Goal: Information Seeking & Learning: Check status

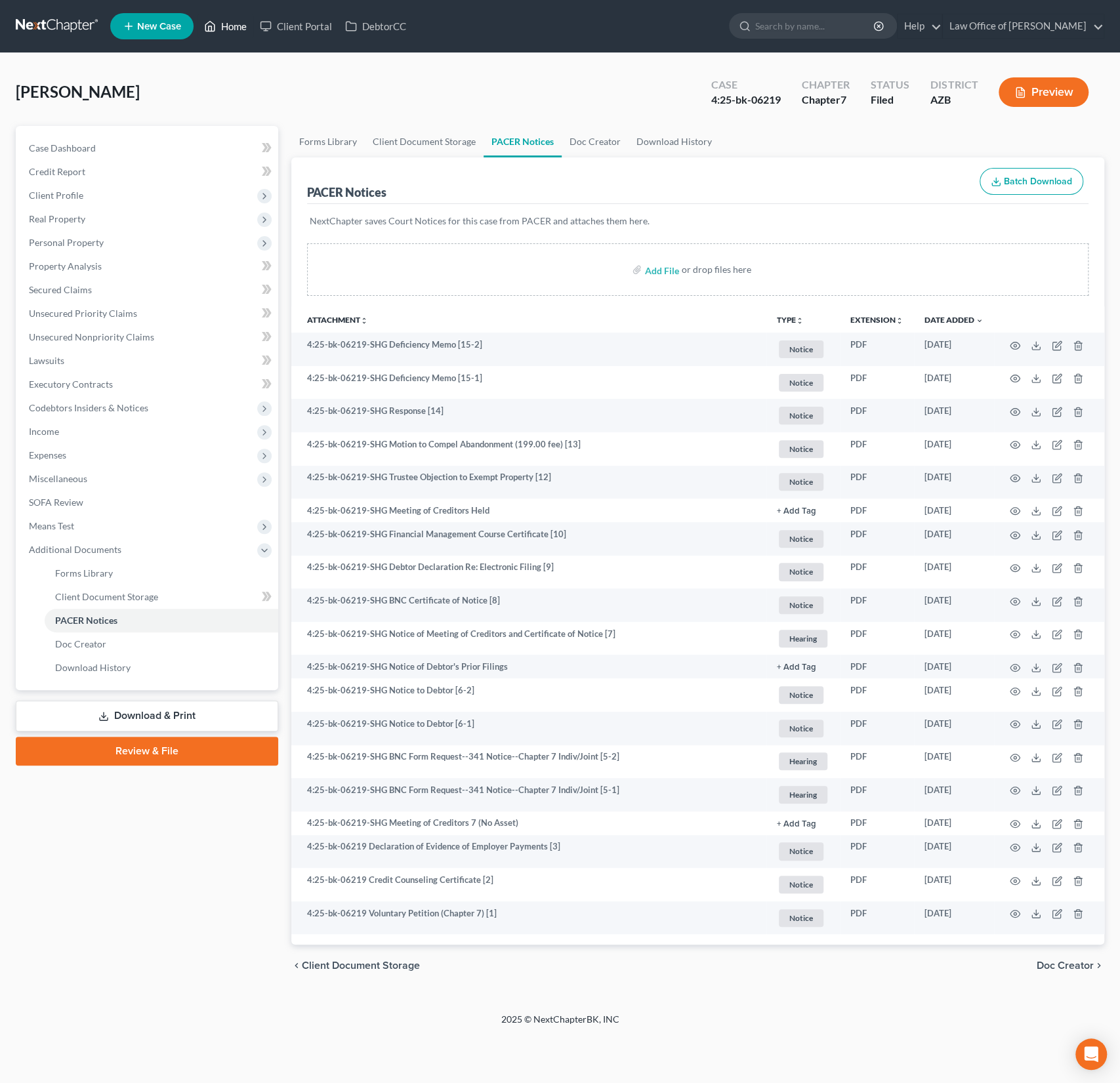
click at [240, 28] on link "Home" at bounding box center [225, 26] width 56 height 24
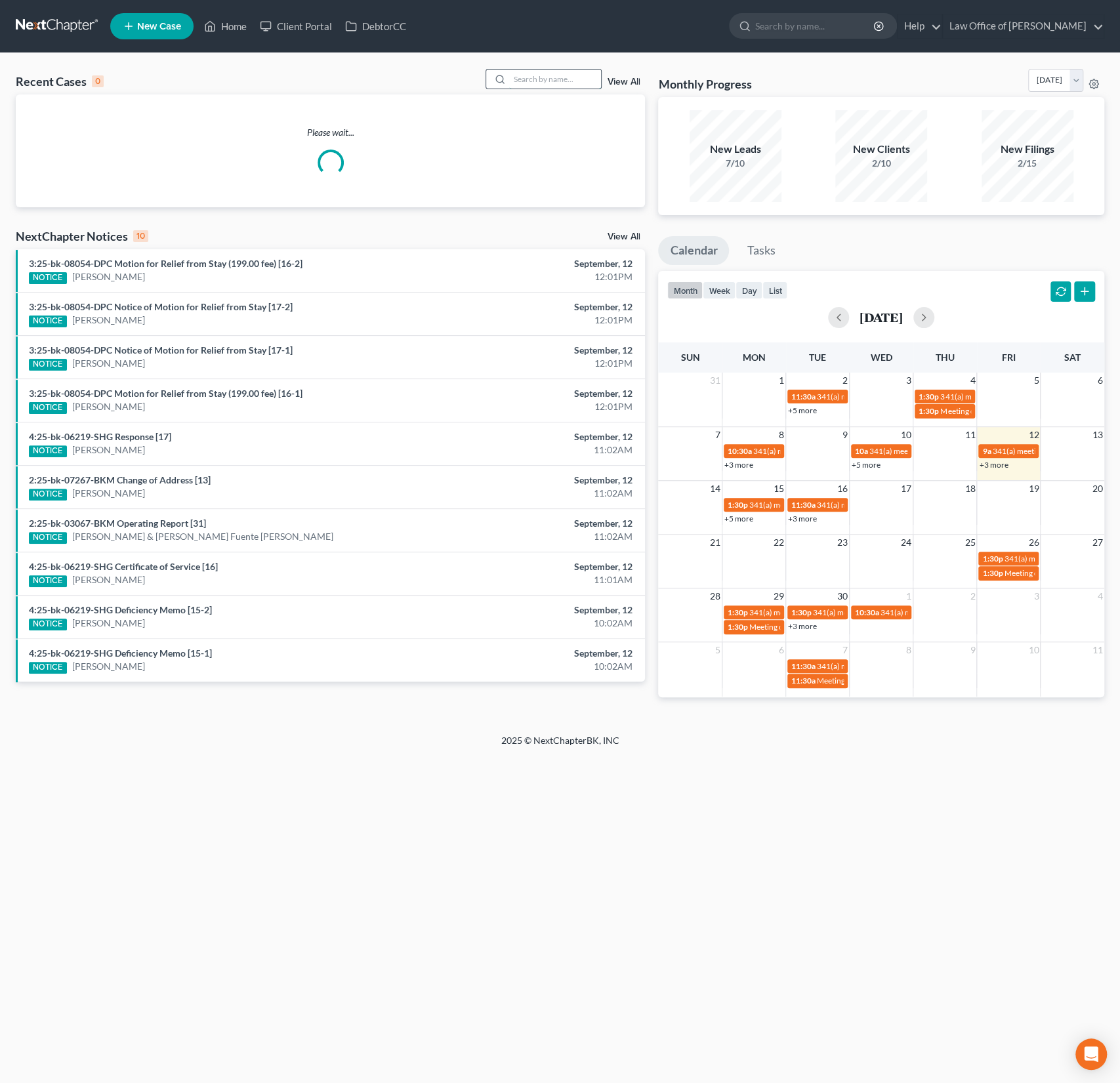
click at [565, 85] on input "search" at bounding box center [555, 79] width 92 height 19
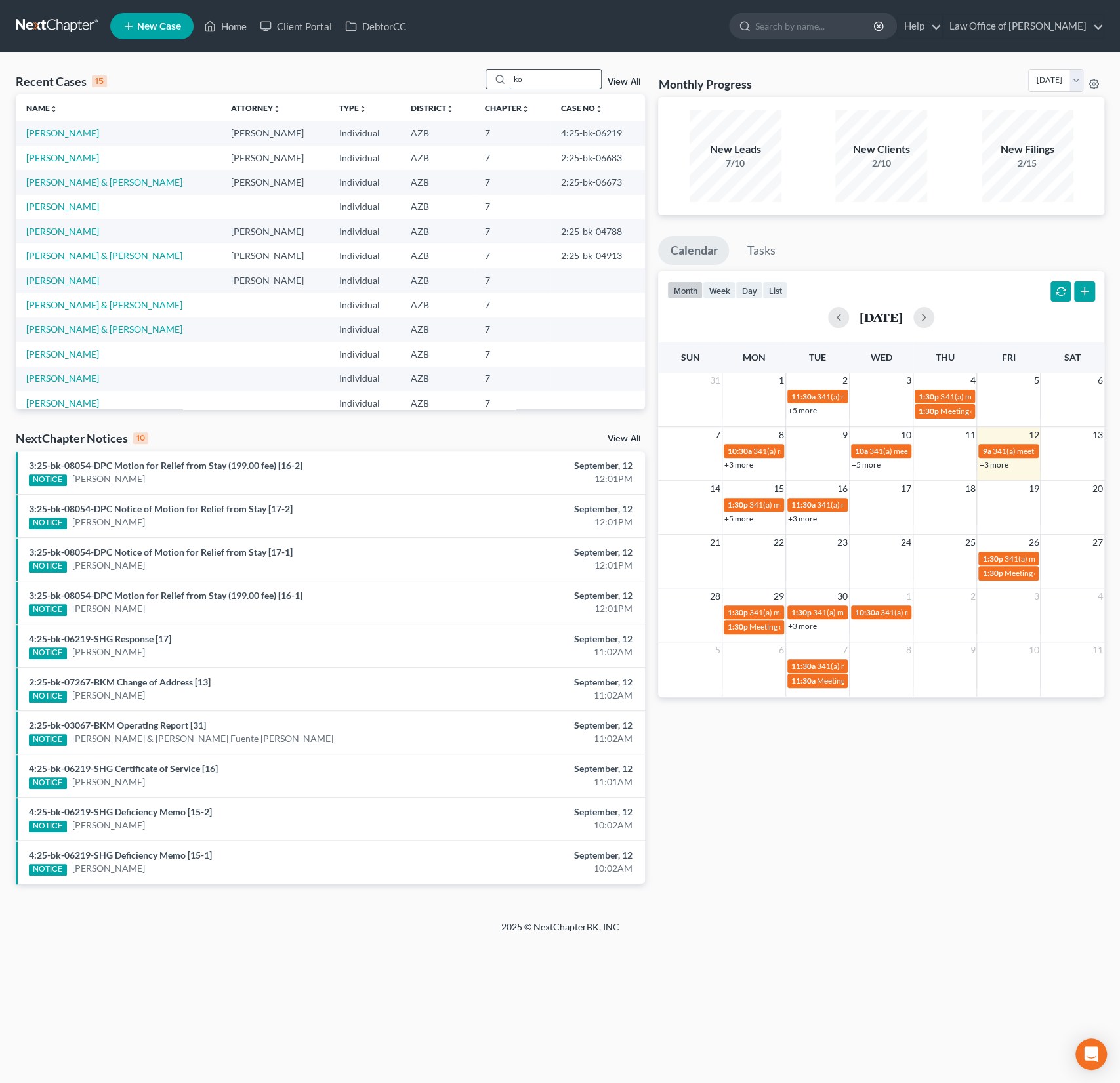
type input "ko"
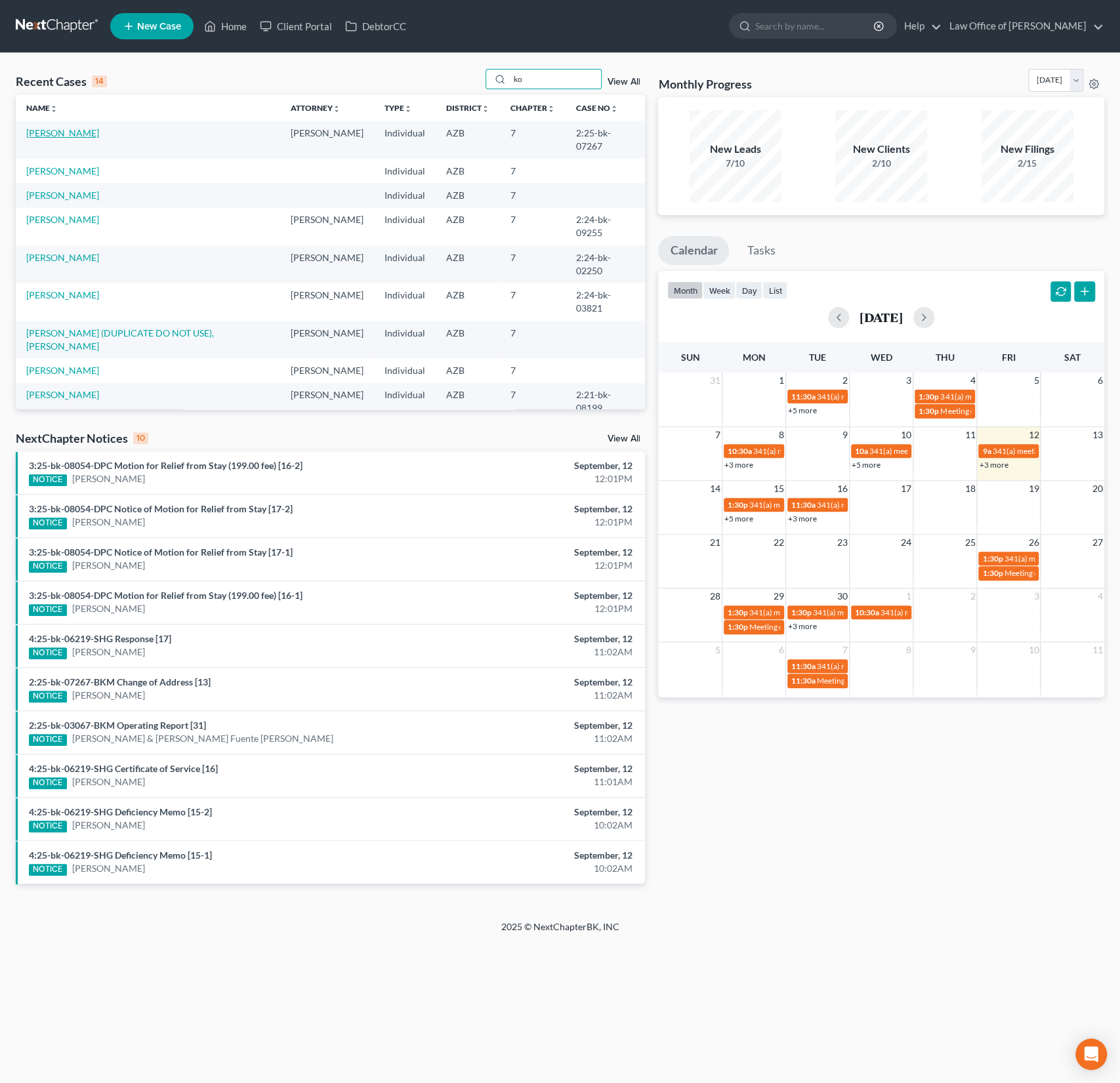
click at [72, 133] on link "[PERSON_NAME]" at bounding box center [62, 133] width 72 height 11
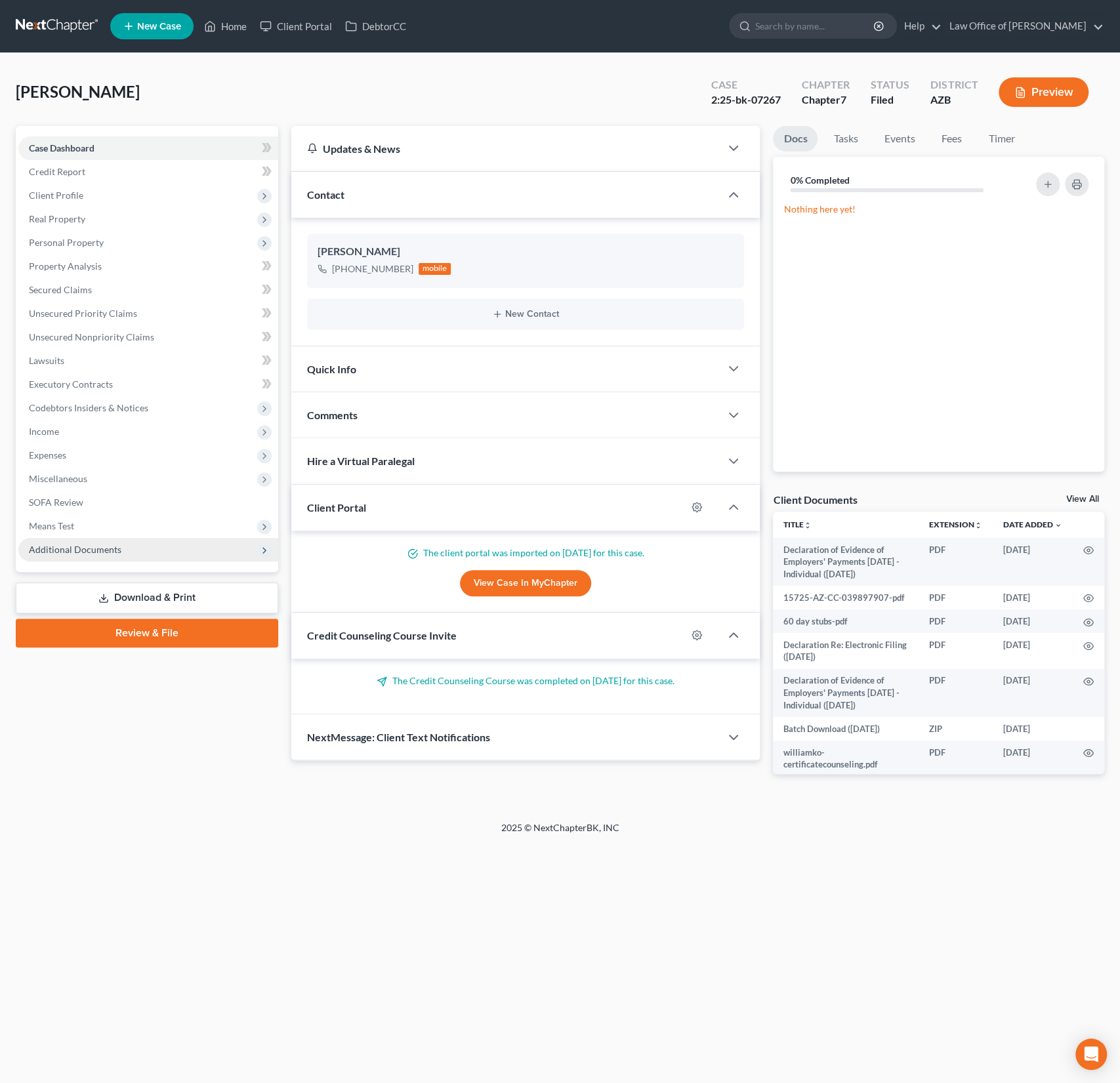
click at [113, 552] on span "Additional Documents" at bounding box center [75, 549] width 92 height 11
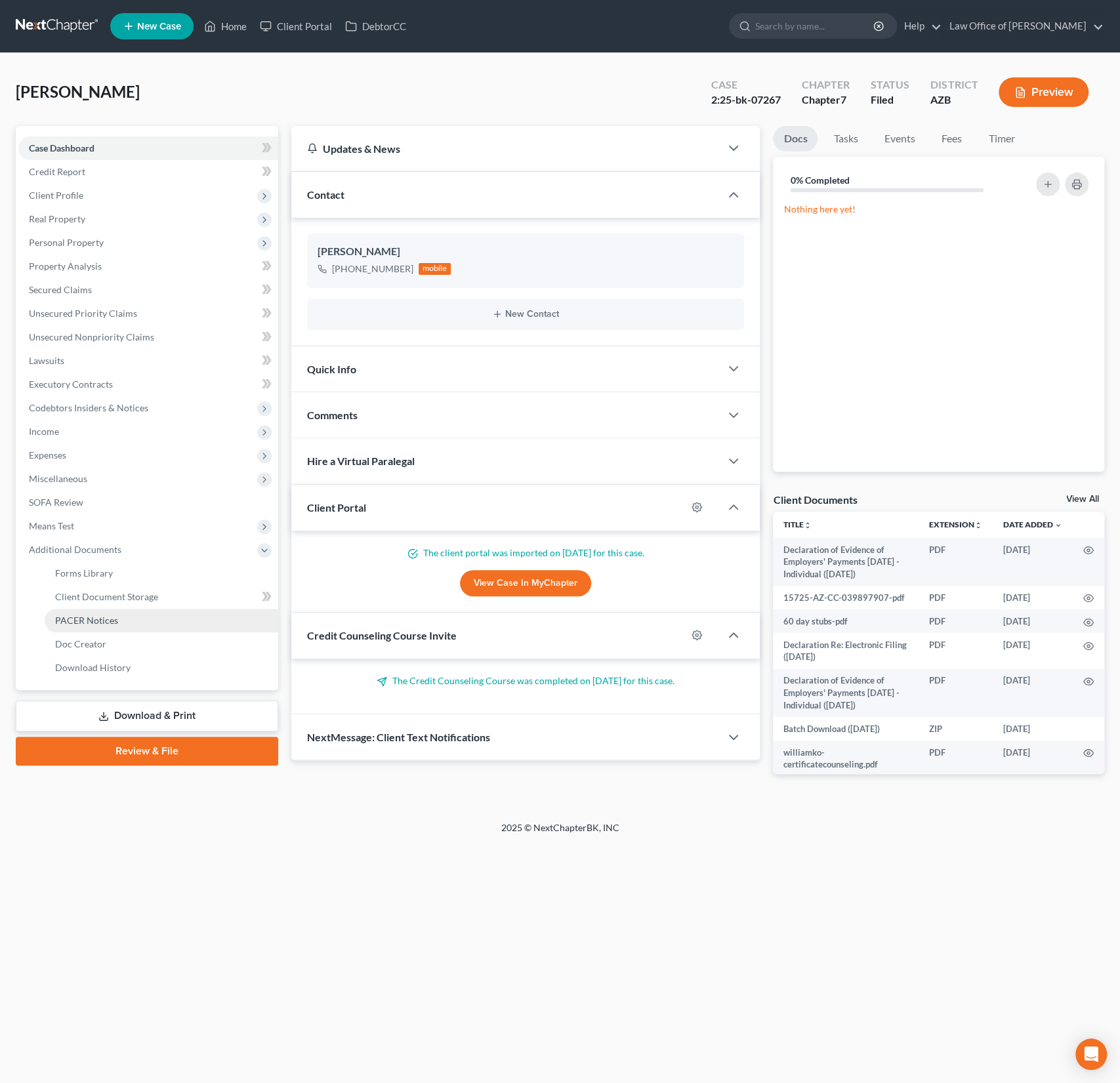
click at [87, 623] on span "PACER Notices" at bounding box center [86, 620] width 63 height 11
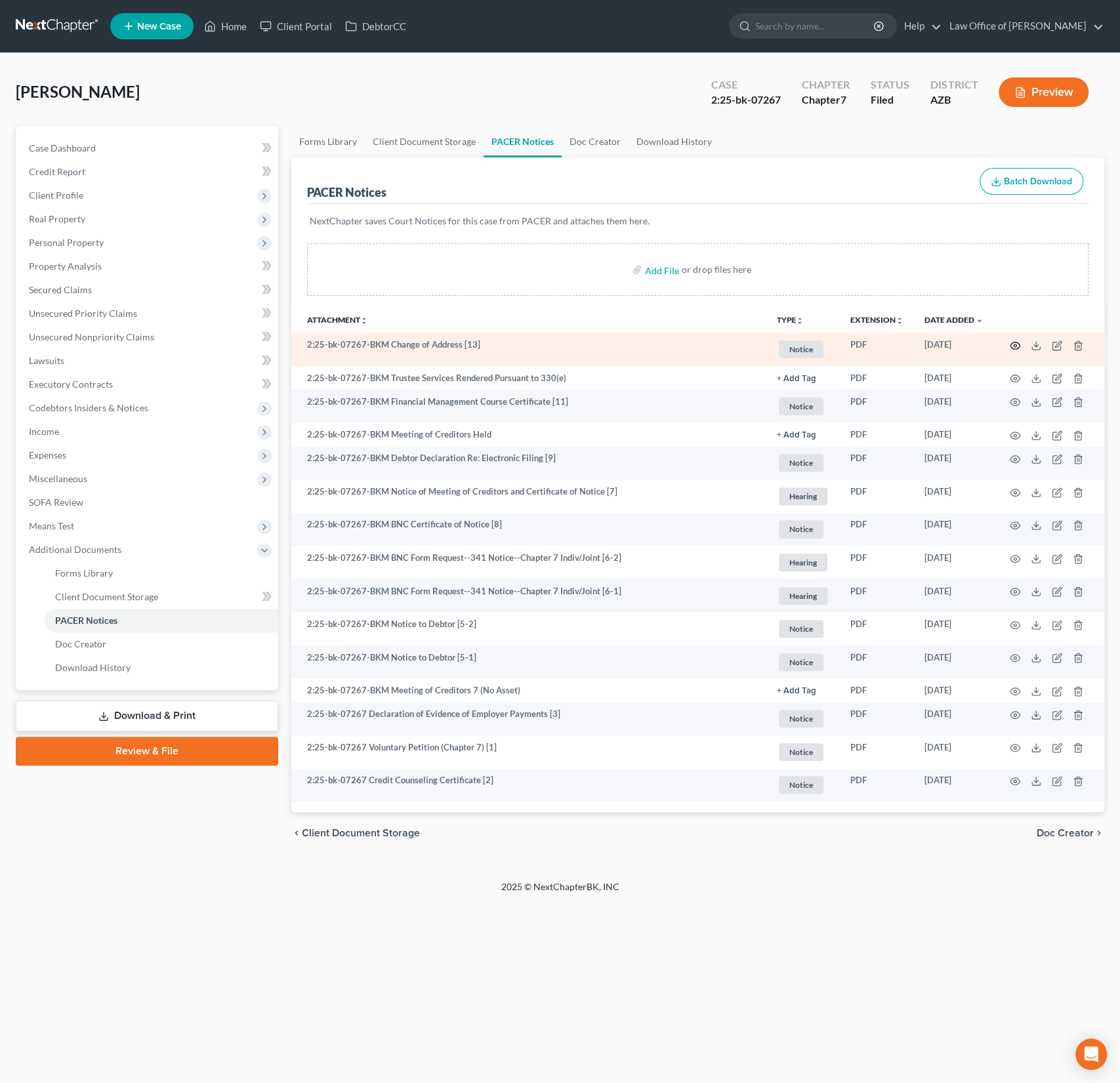
click at [1011, 344] on icon "button" at bounding box center [1015, 345] width 10 height 10
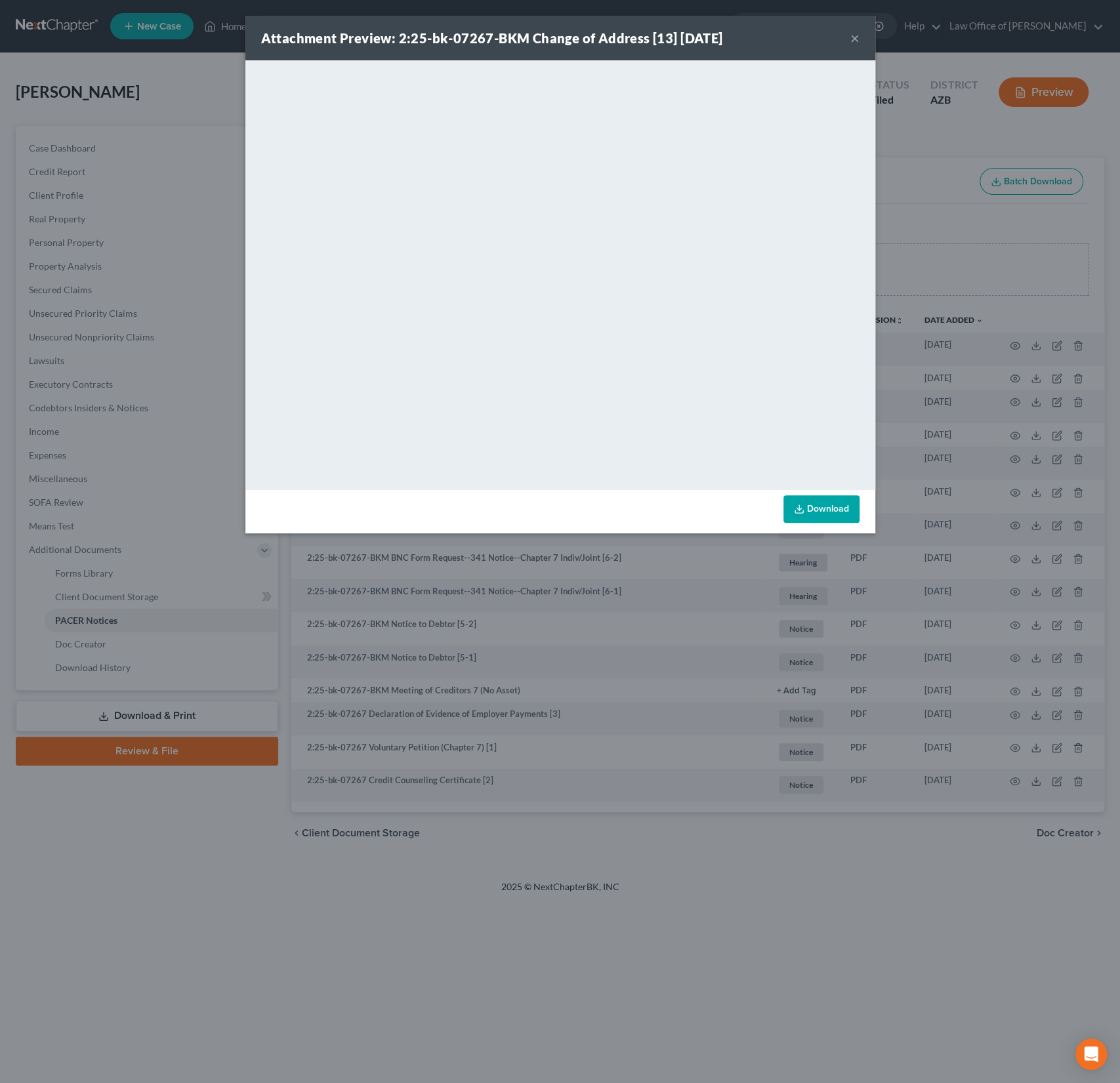
click at [853, 37] on button "×" at bounding box center [855, 38] width 10 height 16
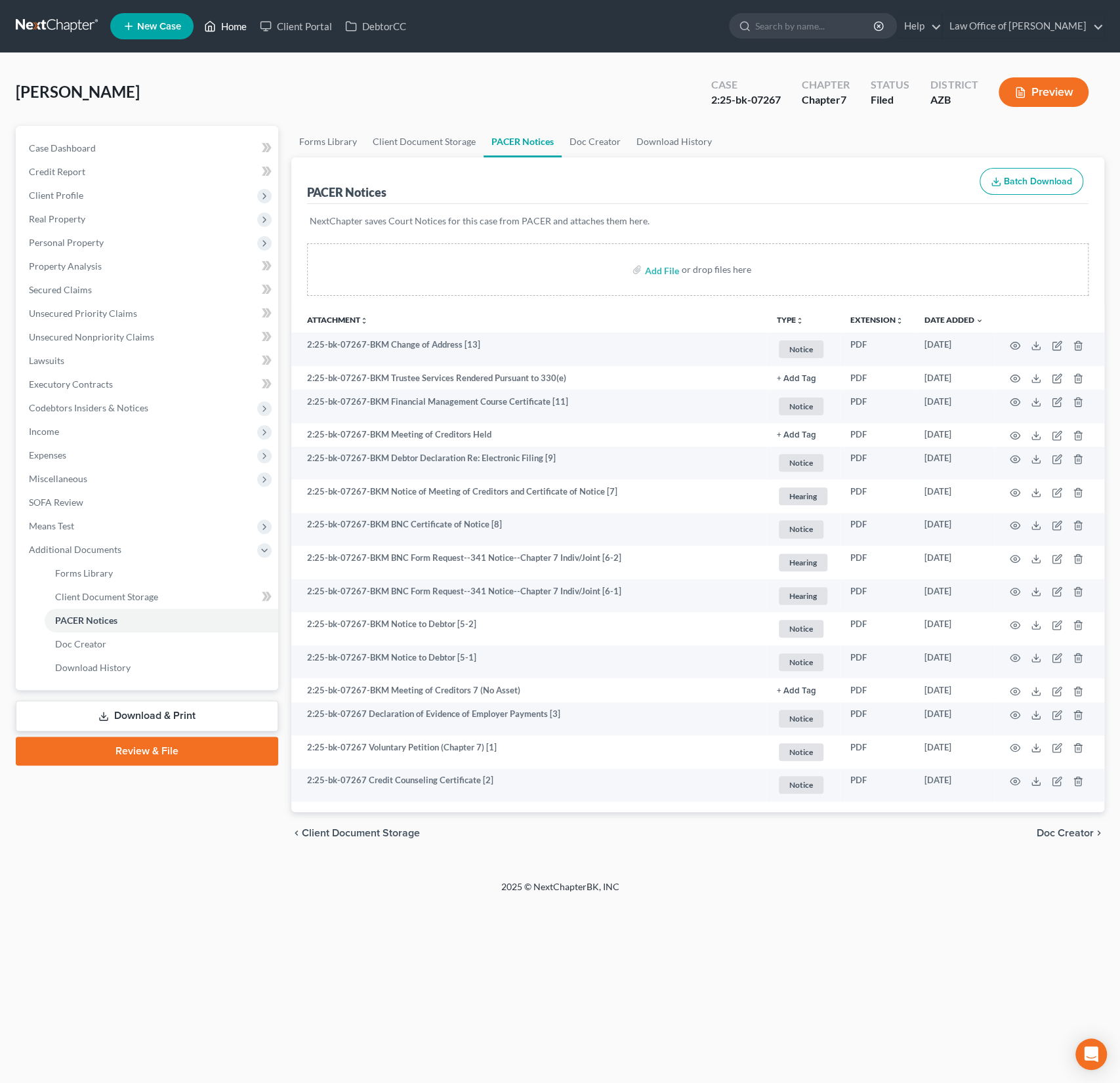
click at [232, 23] on link "Home" at bounding box center [225, 26] width 56 height 24
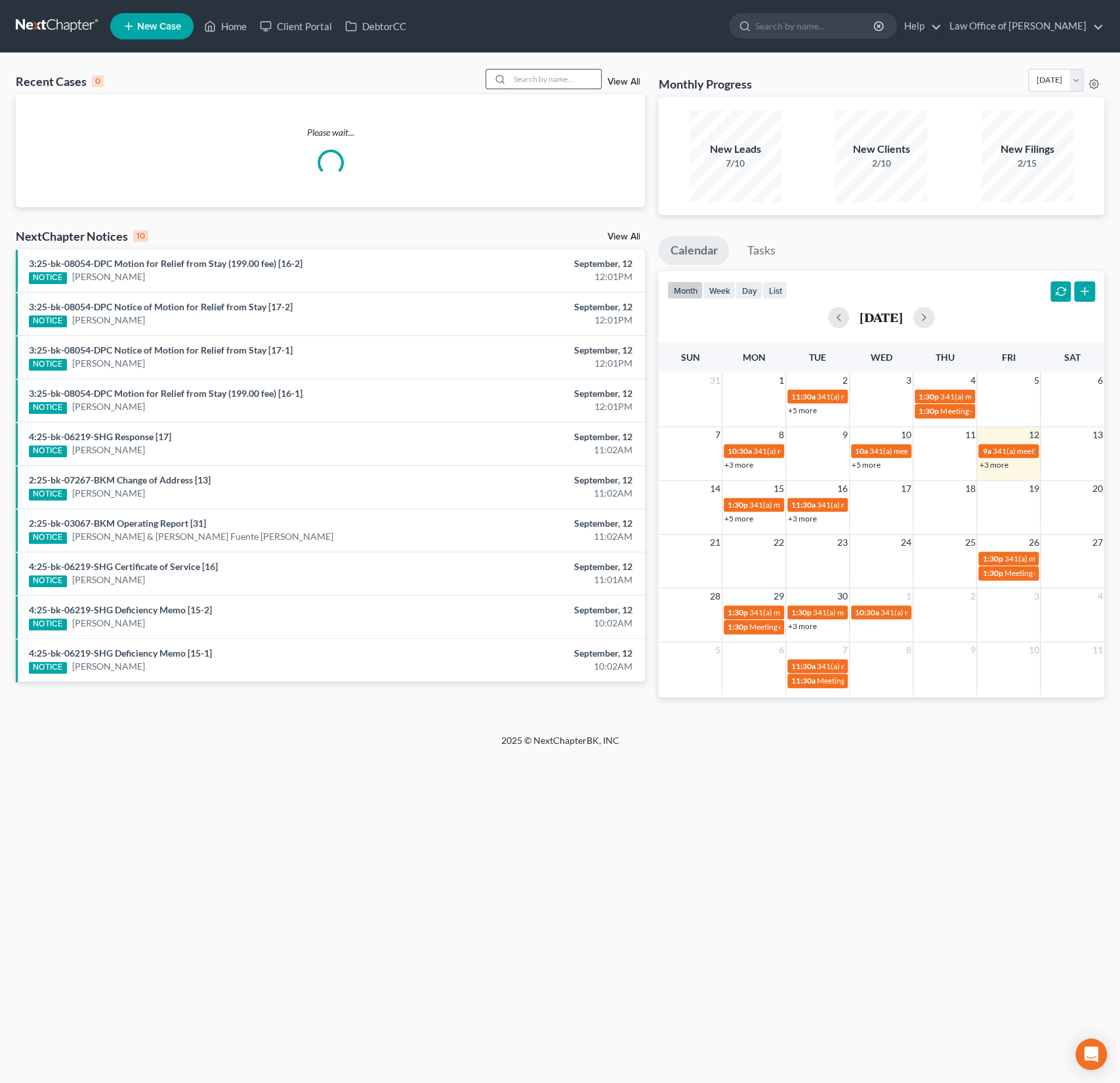
click at [523, 80] on input "search" at bounding box center [555, 79] width 92 height 19
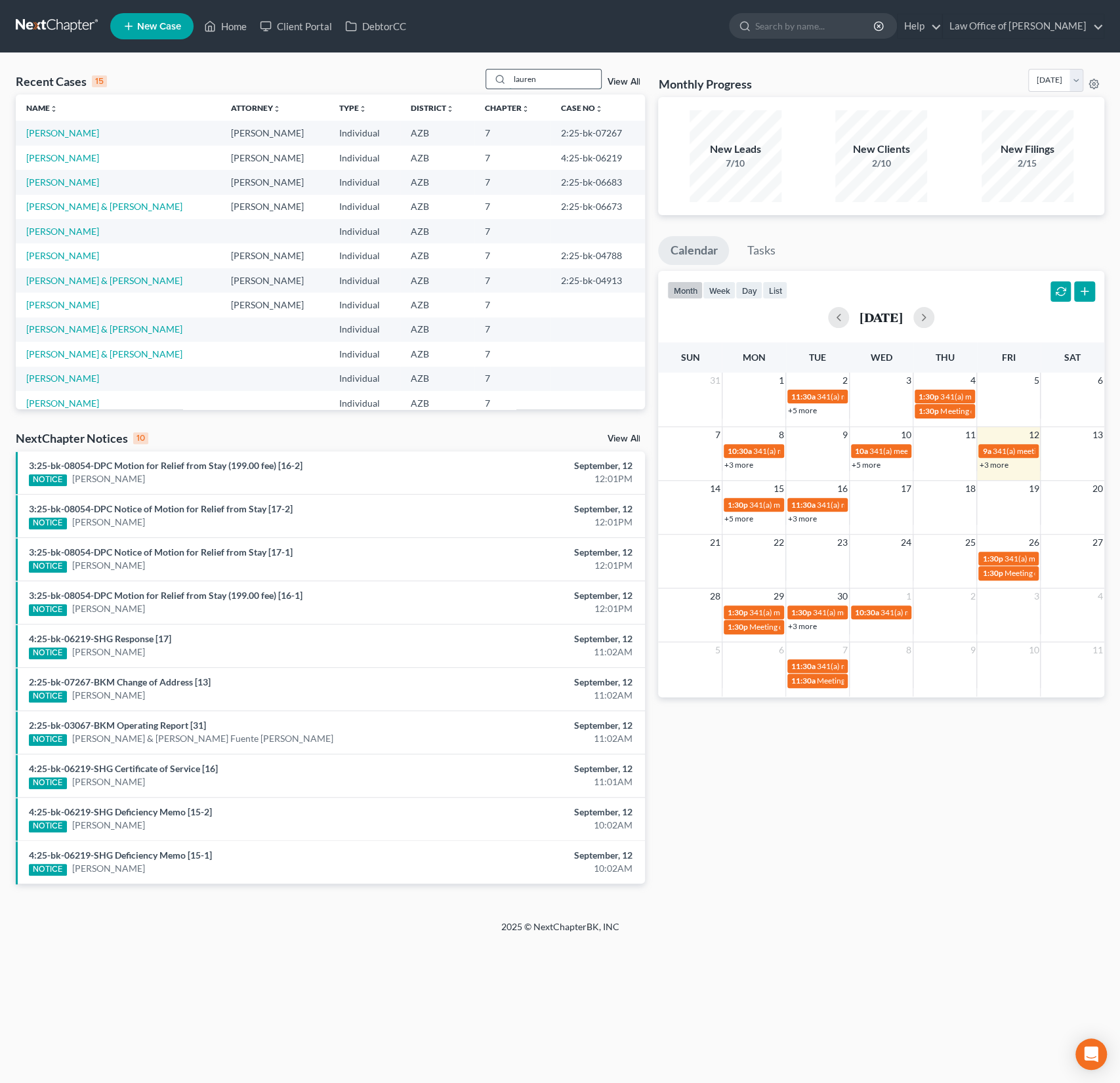
type input "lauren"
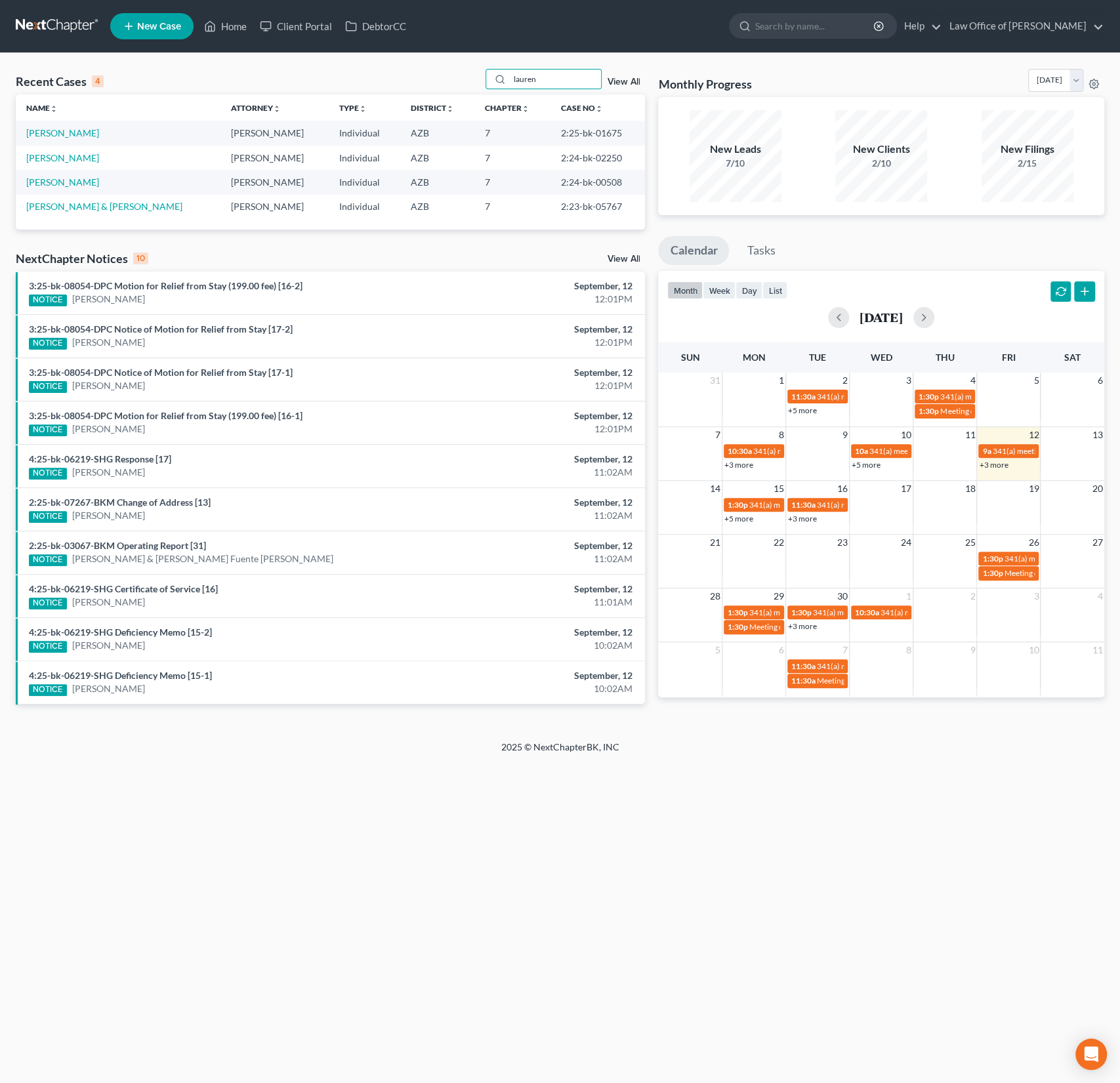
click at [76, 126] on td "[PERSON_NAME]" at bounding box center [118, 133] width 205 height 24
click at [79, 136] on link "[PERSON_NAME]" at bounding box center [62, 133] width 72 height 11
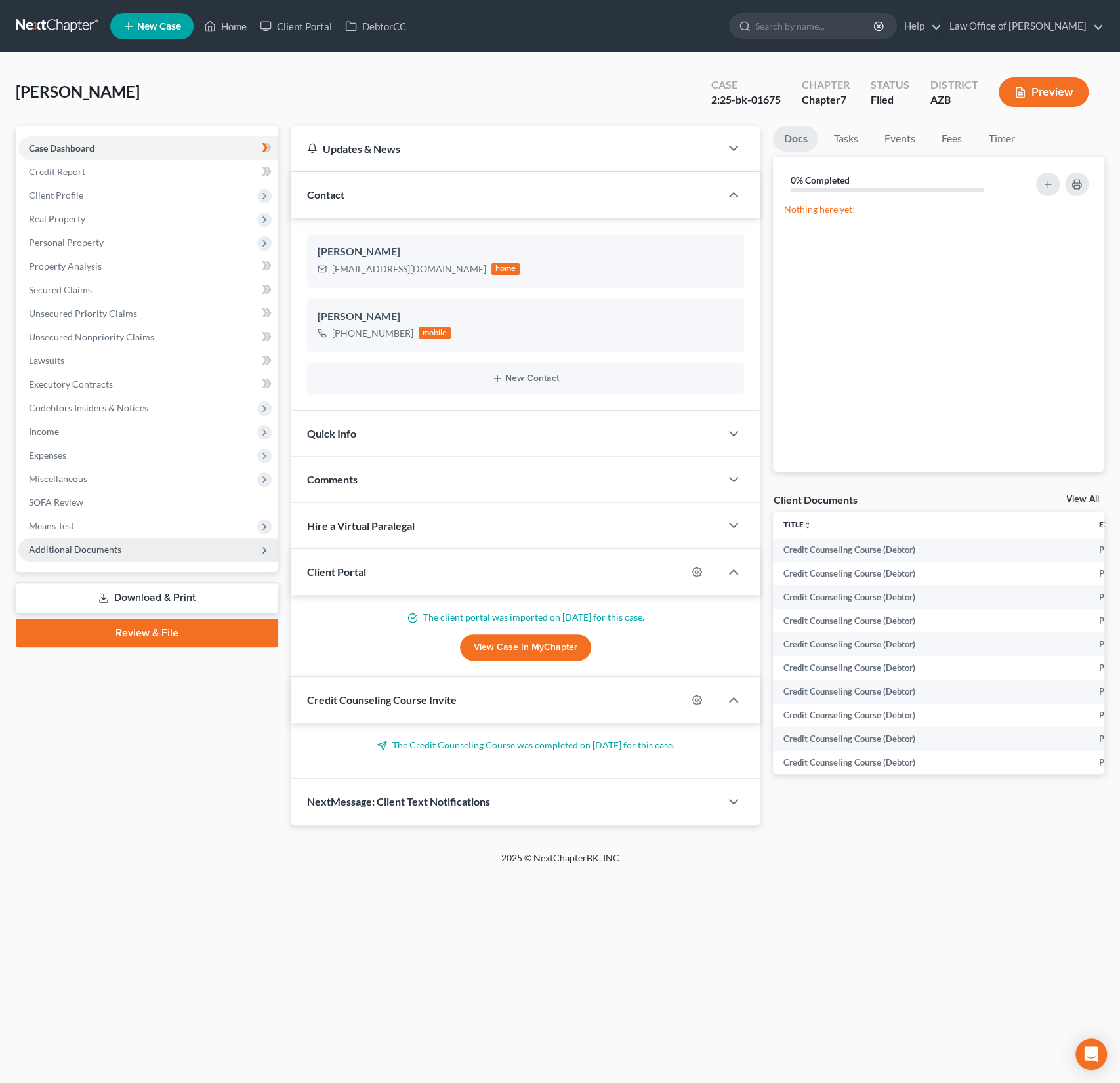
click at [76, 557] on span "Additional Documents" at bounding box center [148, 549] width 260 height 24
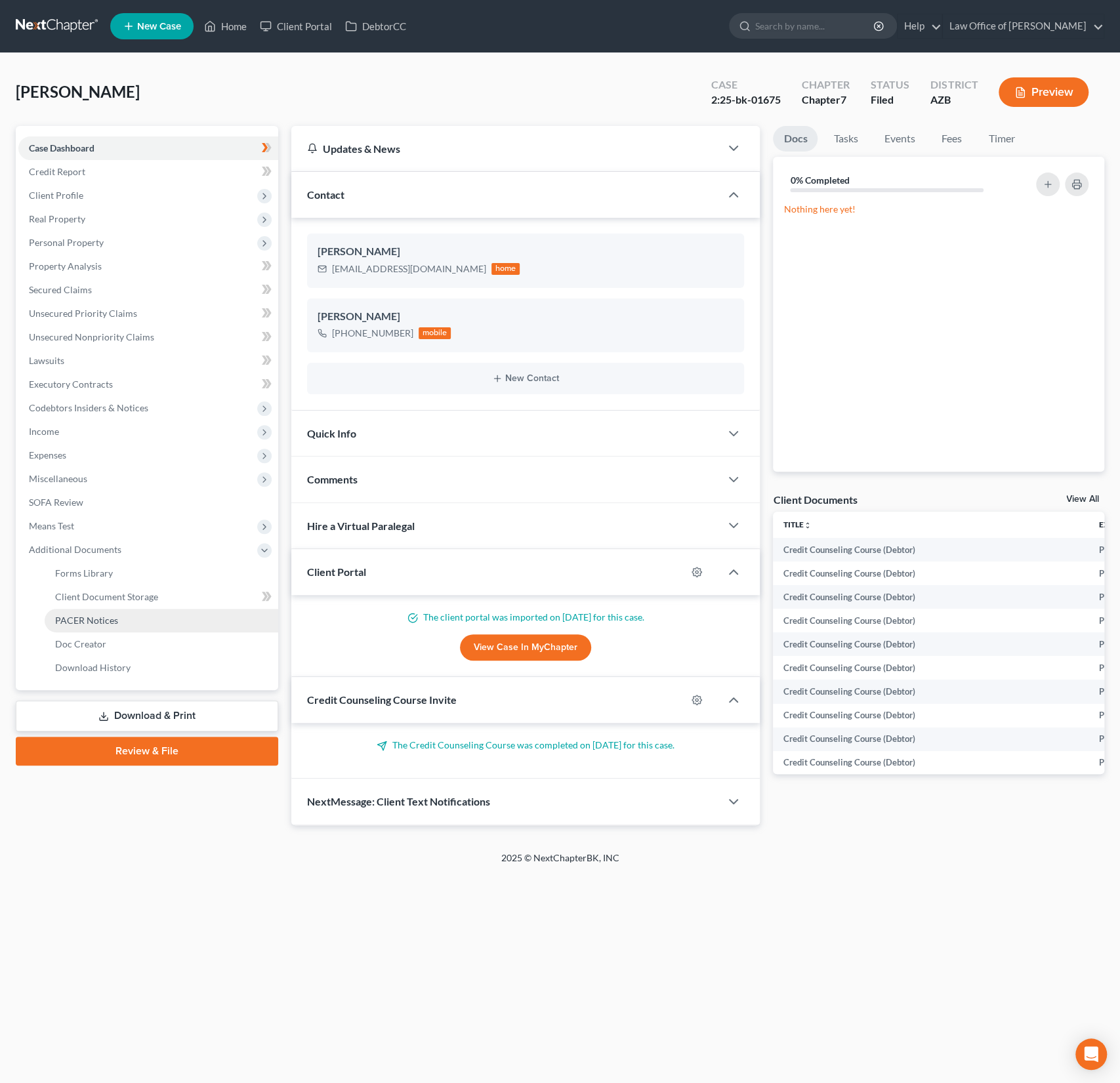
click at [89, 616] on span "PACER Notices" at bounding box center [86, 620] width 63 height 11
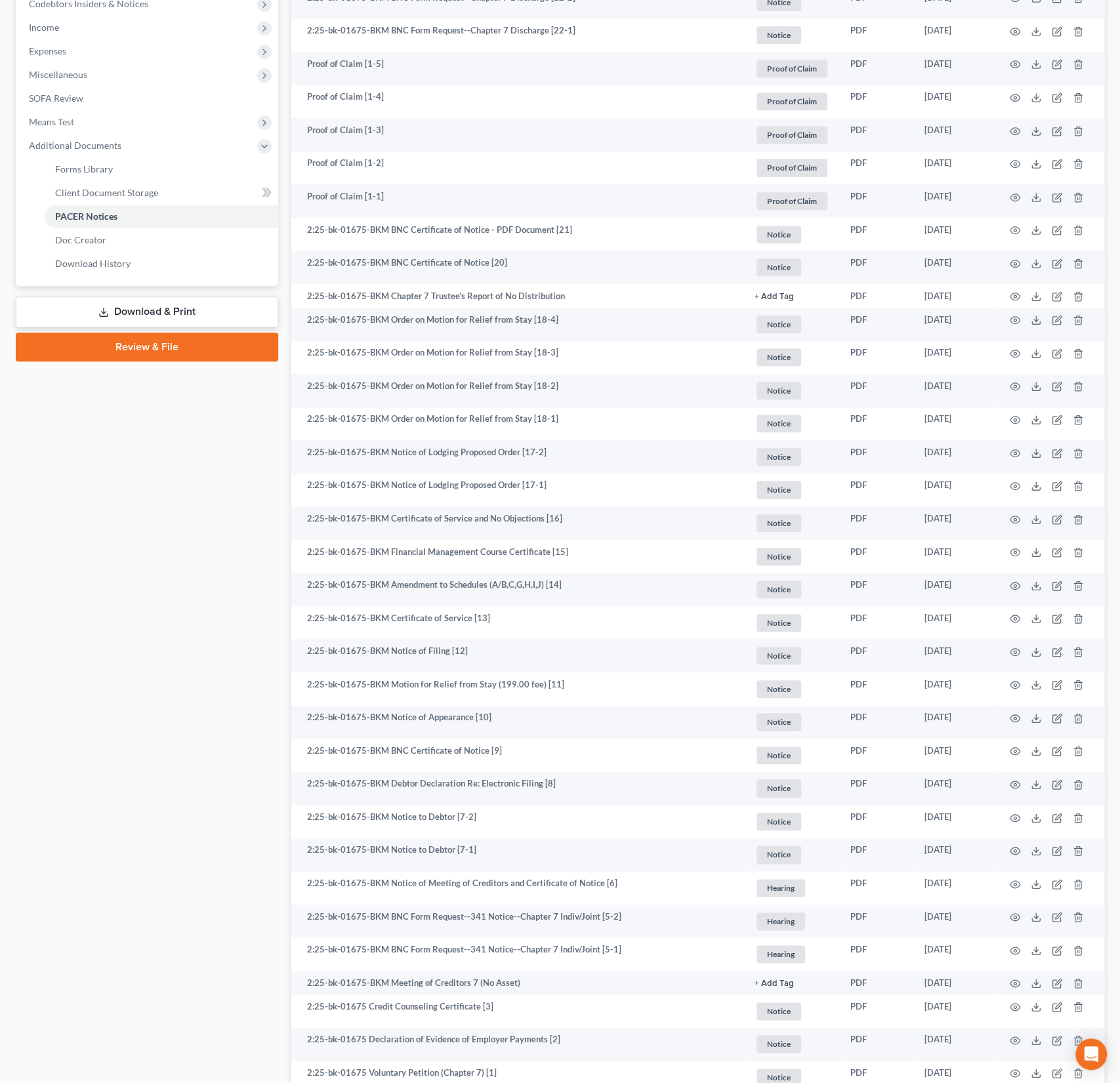
scroll to position [516, 0]
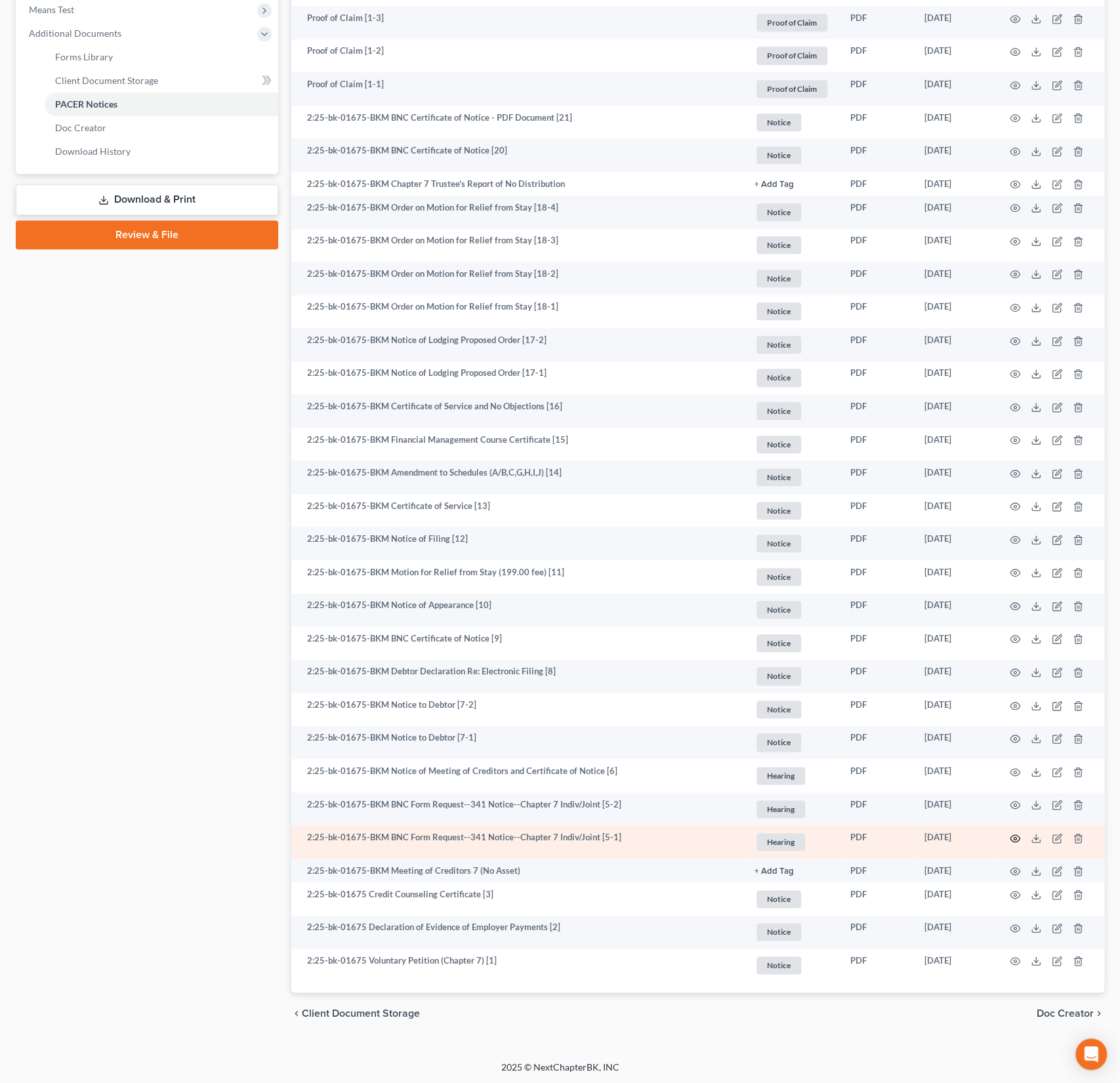
click at [1010, 836] on icon "button" at bounding box center [1014, 838] width 10 height 7
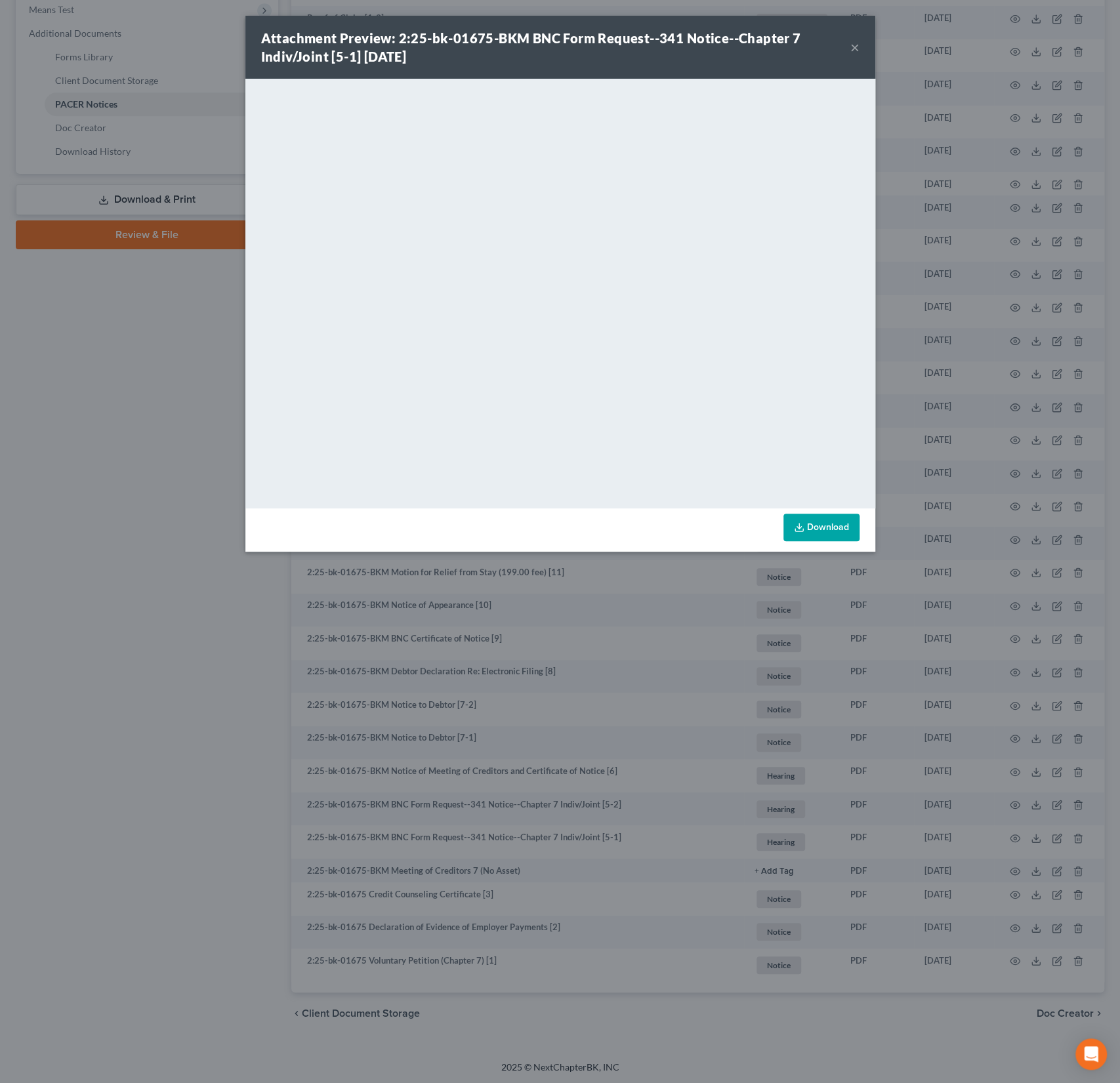
click at [856, 49] on button "×" at bounding box center [855, 47] width 10 height 16
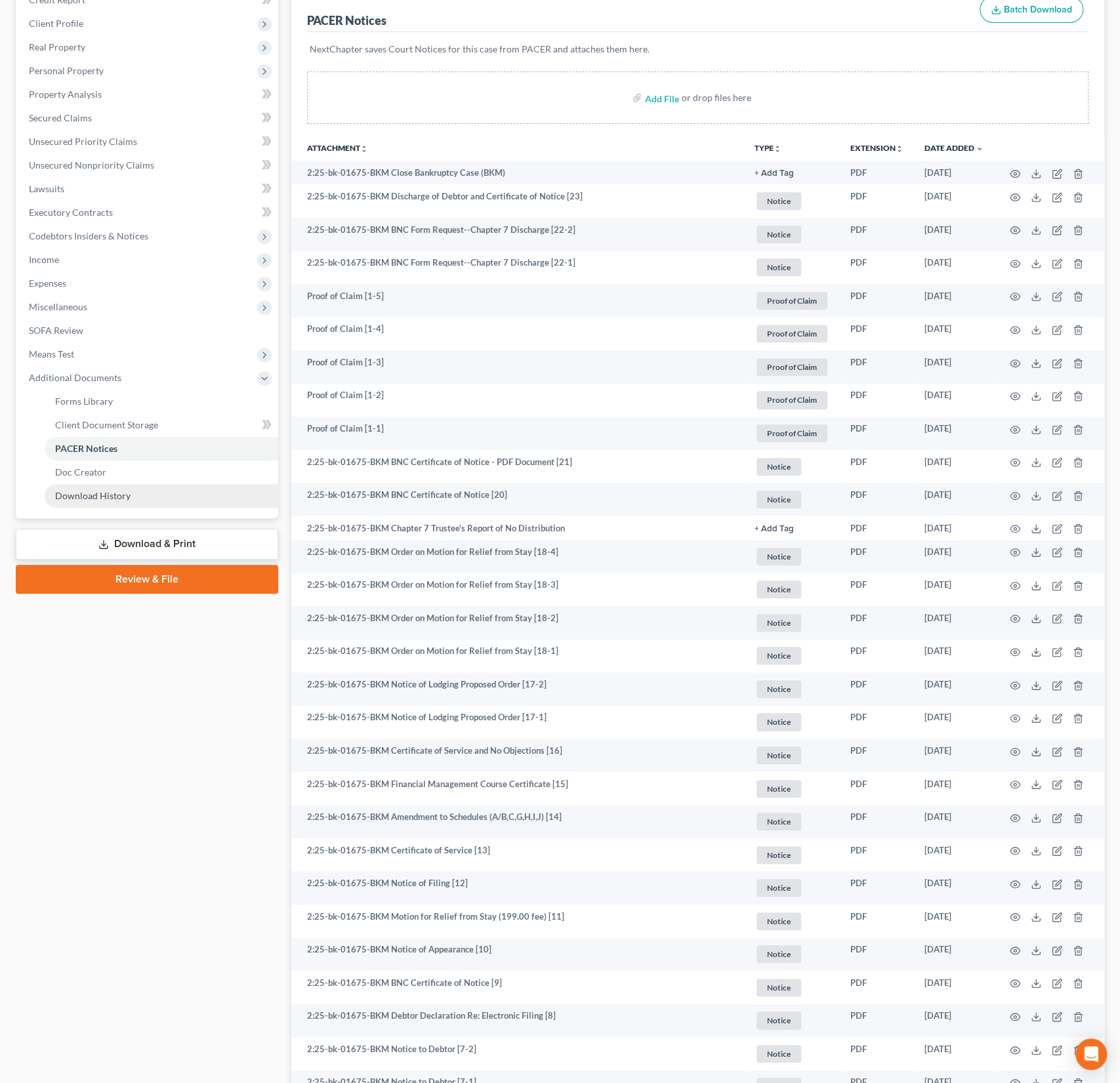
scroll to position [0, 0]
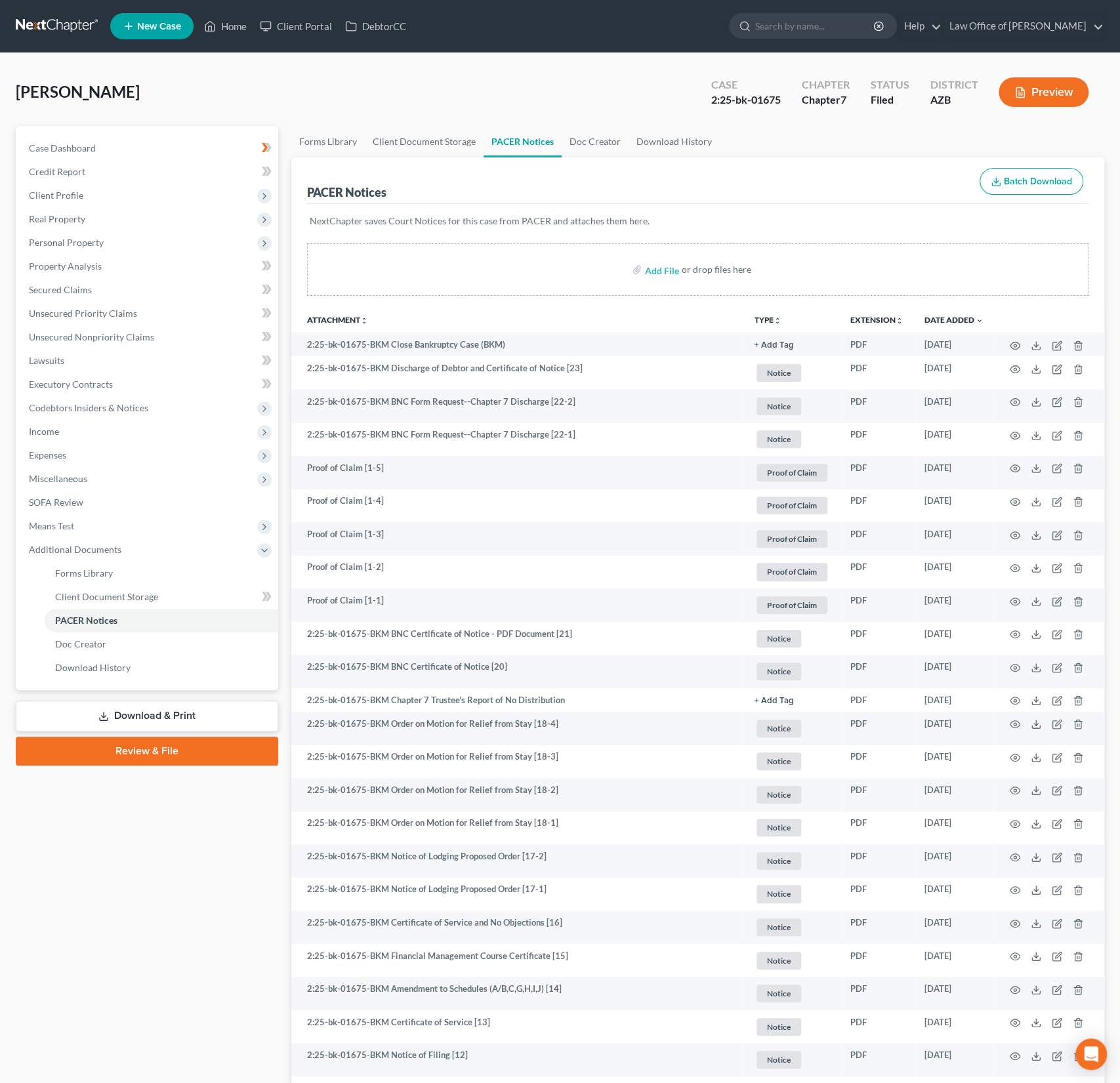
click at [223, 111] on div "[PERSON_NAME] Upgraded Case 2:25-bk-01675 Chapter Chapter 7 Status Filed Distri…" at bounding box center [560, 97] width 1089 height 57
click at [235, 36] on link "Home" at bounding box center [225, 26] width 56 height 24
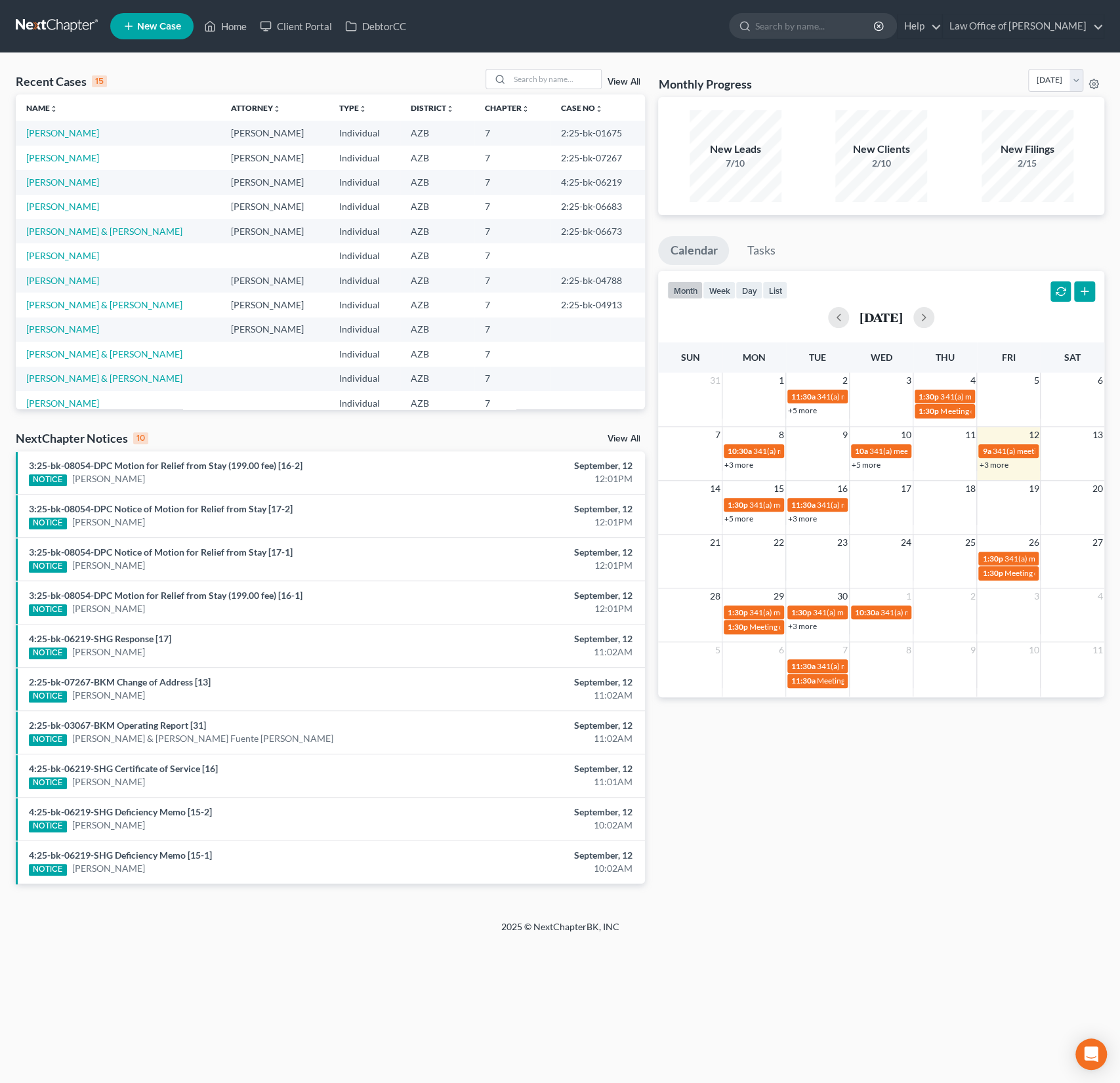
click at [174, 600] on div "3:25-bk-08054-DPC Motion for Relief from Stay (199.00 fee) [16-1] NOTICE [PERSO…" at bounding box center [228, 602] width 411 height 27
click at [181, 594] on link "3:25-bk-08054-DPC Motion for Relief from Stay (199.00 fee) [16-1]" at bounding box center [166, 595] width 274 height 11
